Goal: Task Accomplishment & Management: Manage account settings

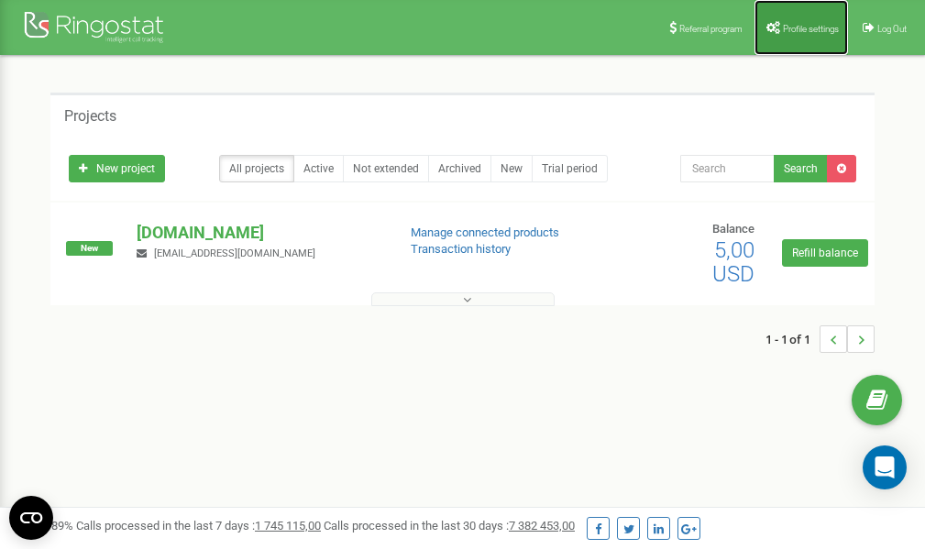
click at [787, 29] on span "Profile settings" at bounding box center [811, 29] width 56 height 10
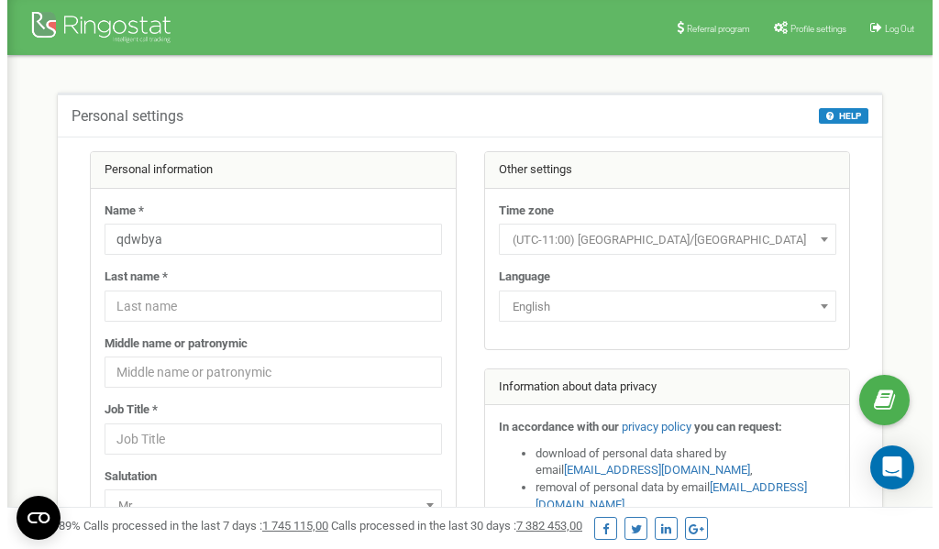
scroll to position [92, 0]
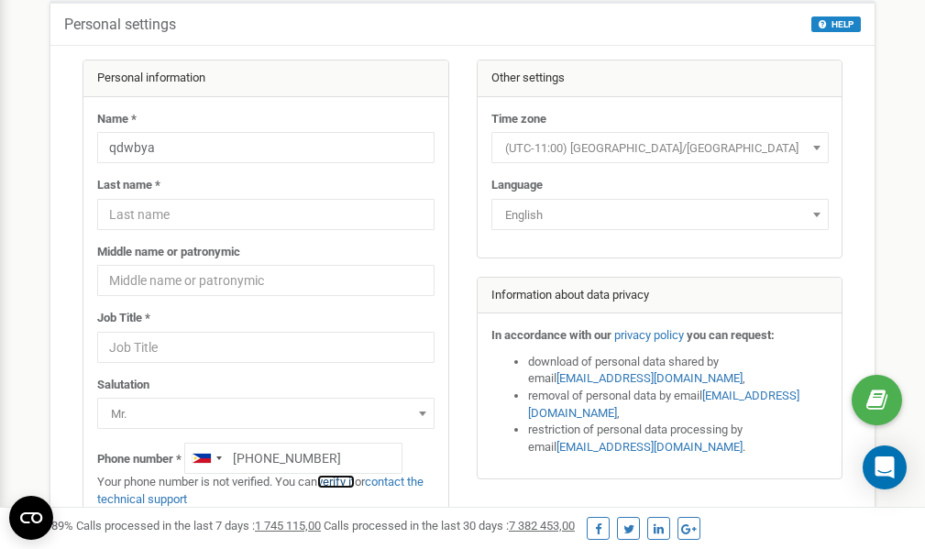
click at [345, 482] on link "verify it" at bounding box center [336, 482] width 38 height 14
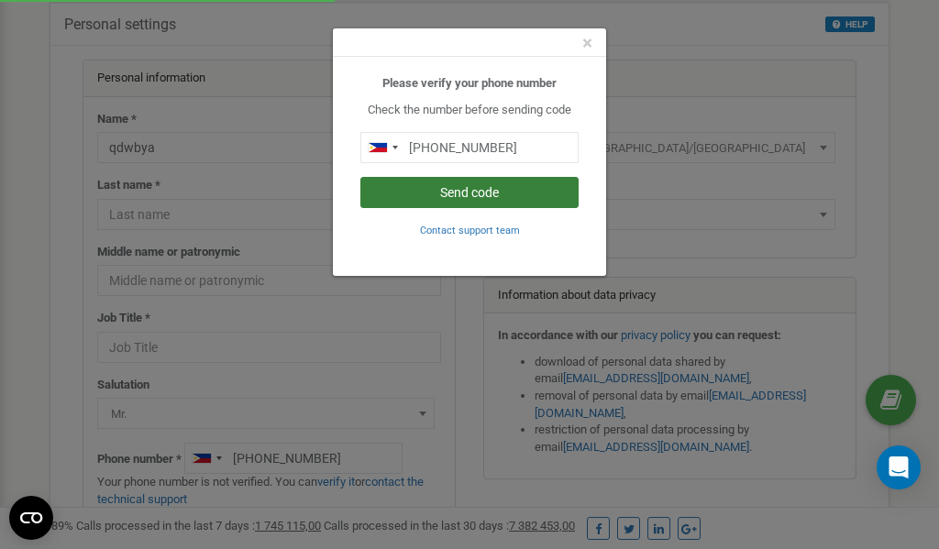
click at [470, 194] on button "Send code" at bounding box center [469, 192] width 218 height 31
